Goal: Book appointment/travel/reservation

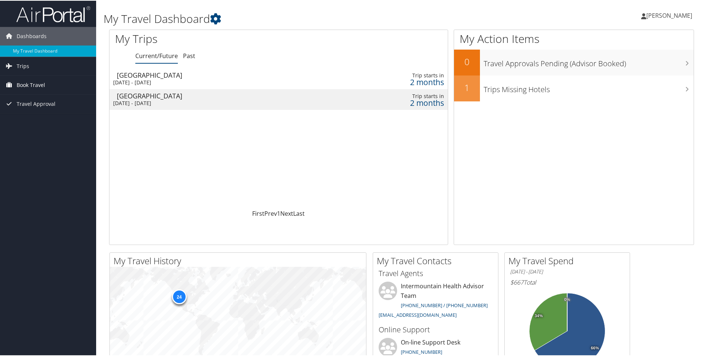
click at [27, 83] on span "Book Travel" at bounding box center [31, 84] width 28 height 18
click at [32, 122] on link "Book/Manage Online Trips" at bounding box center [48, 121] width 96 height 11
